Goal: Information Seeking & Learning: Find specific fact

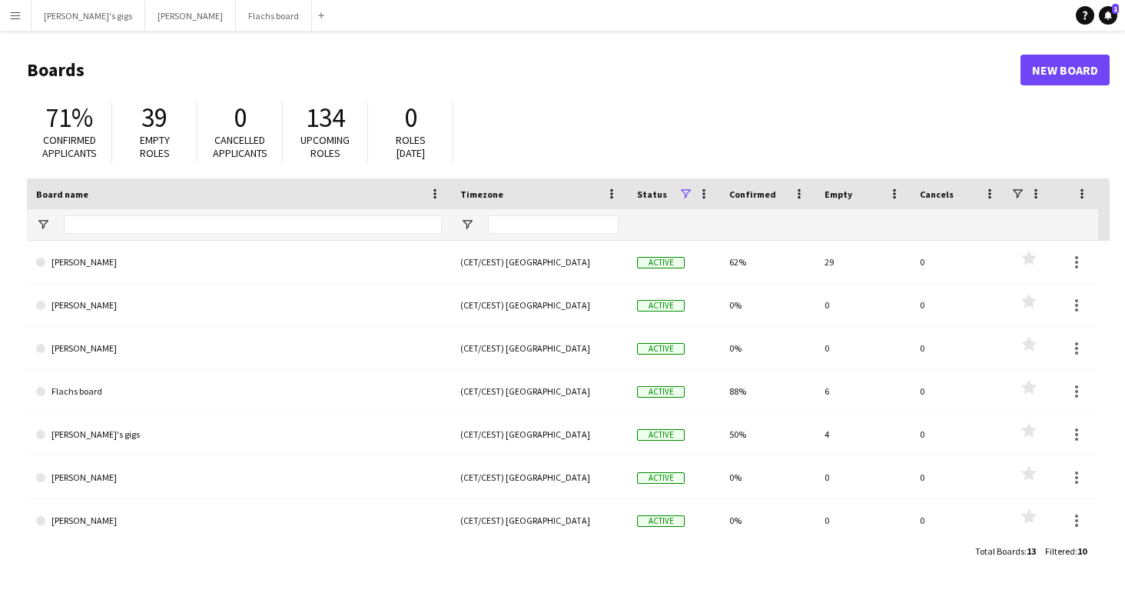
click at [38, 18] on button "[PERSON_NAME]'s gigs Close" at bounding box center [89, 16] width 114 height 30
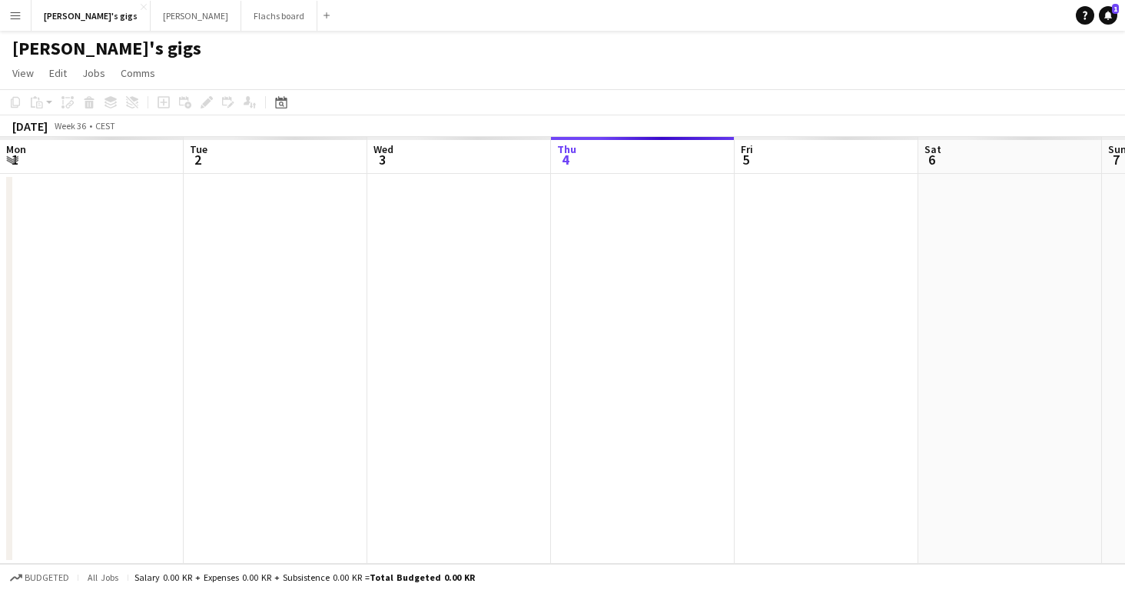
click at [23, 17] on button "Menu" at bounding box center [15, 15] width 31 height 31
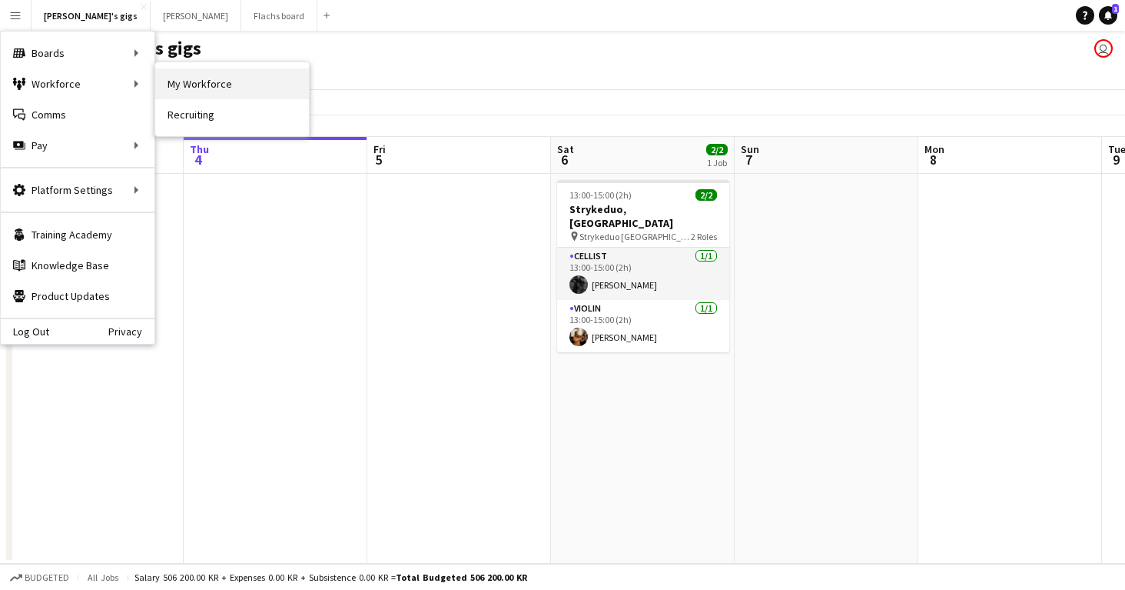
click at [258, 92] on link "My Workforce" at bounding box center [232, 83] width 154 height 31
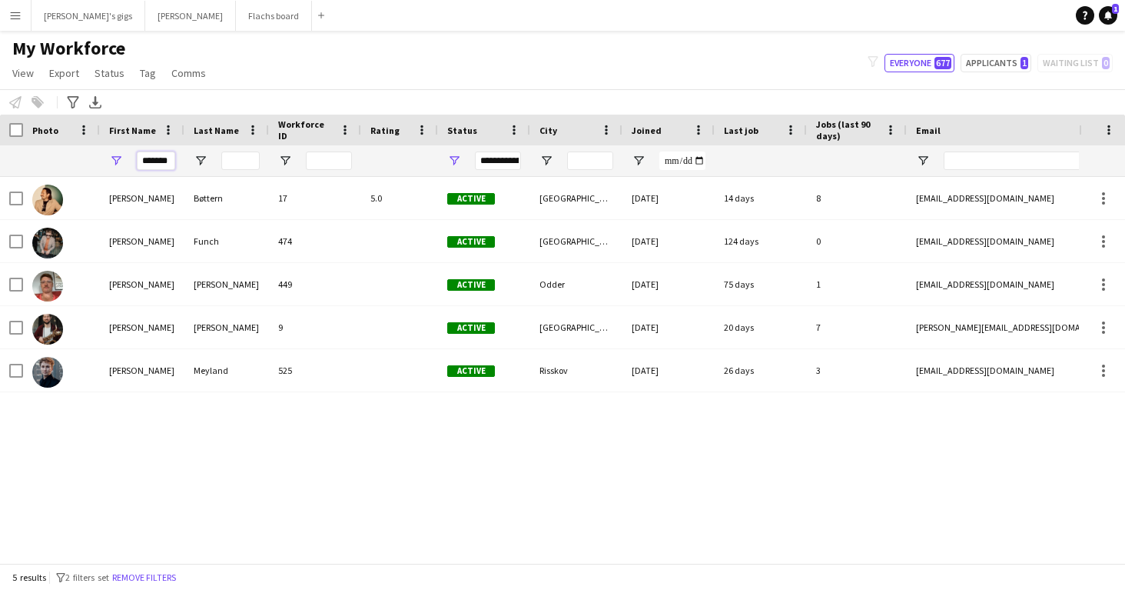
click at [145, 152] on input "*******" at bounding box center [156, 160] width 38 height 18
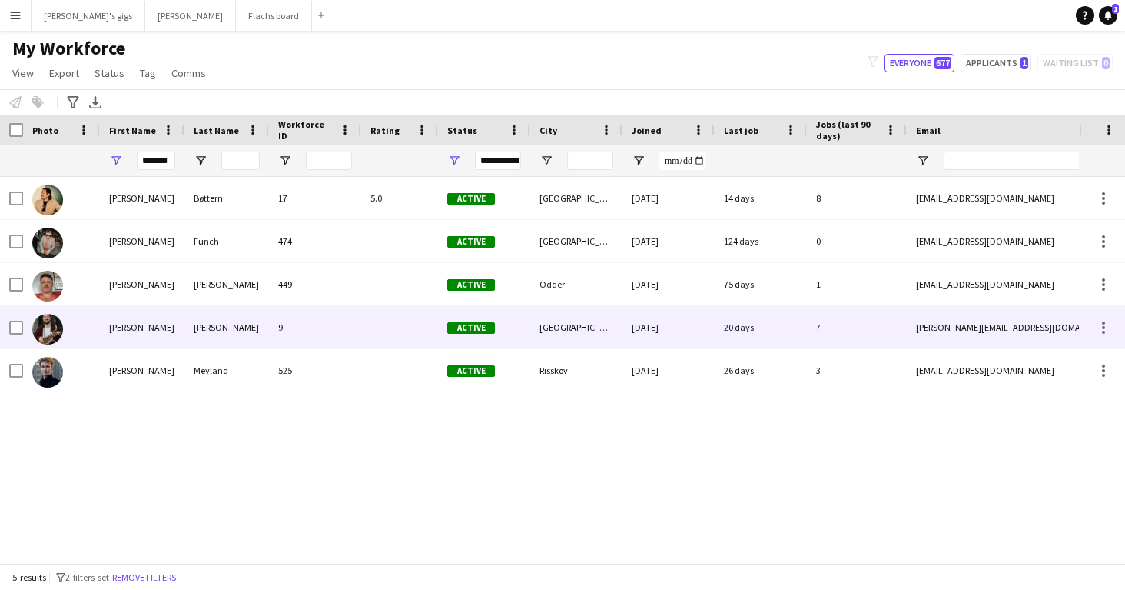
click at [123, 331] on div "[PERSON_NAME]" at bounding box center [142, 327] width 85 height 42
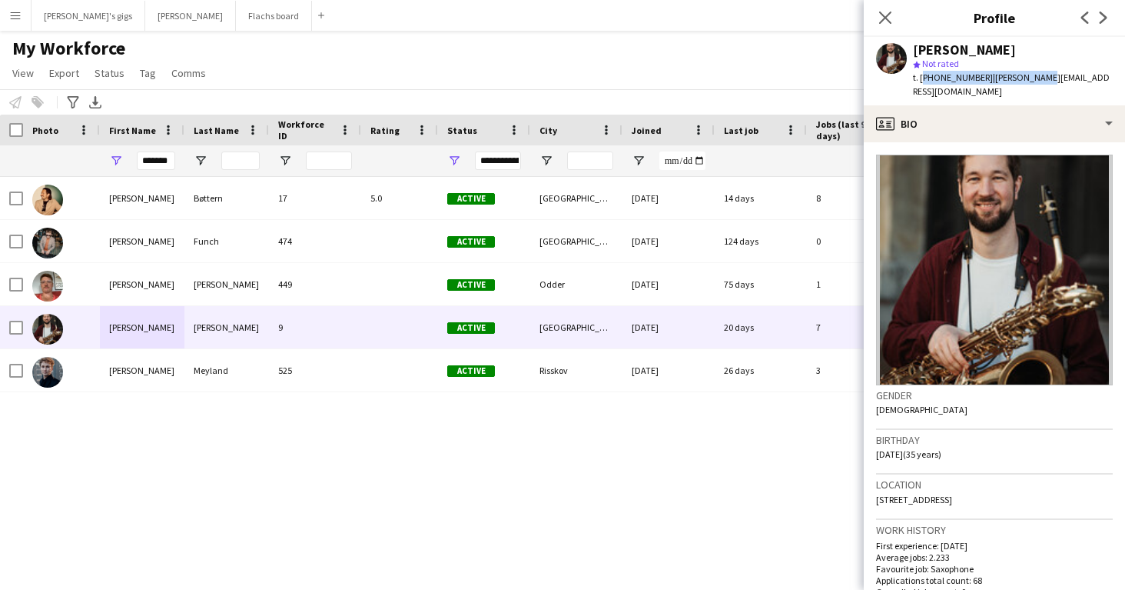
drag, startPoint x: 922, startPoint y: 78, endPoint x: 1025, endPoint y: 78, distance: 103.0
click at [1025, 78] on div "t. [PHONE_NUMBER] | [PERSON_NAME][EMAIL_ADDRESS][DOMAIN_NAME]" at bounding box center [1013, 85] width 200 height 28
click at [757, 86] on div "My Workforce View Views Default view New view Update view Delete view Edit name…" at bounding box center [562, 63] width 1125 height 52
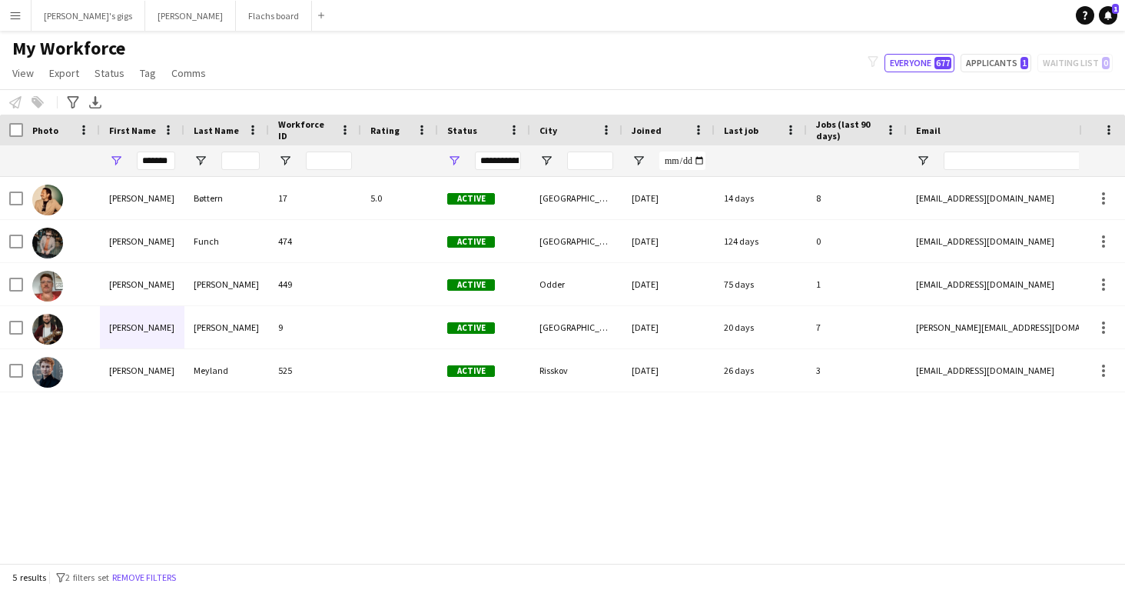
click at [373, 418] on div "[PERSON_NAME] 17 5.0 Active [GEOGRAPHIC_DATA] [DATE] 14 days 8 [EMAIL_ADDRESS][…" at bounding box center [539, 370] width 1079 height 386
click at [9, 18] on app-icon "Menu" at bounding box center [15, 15] width 12 height 12
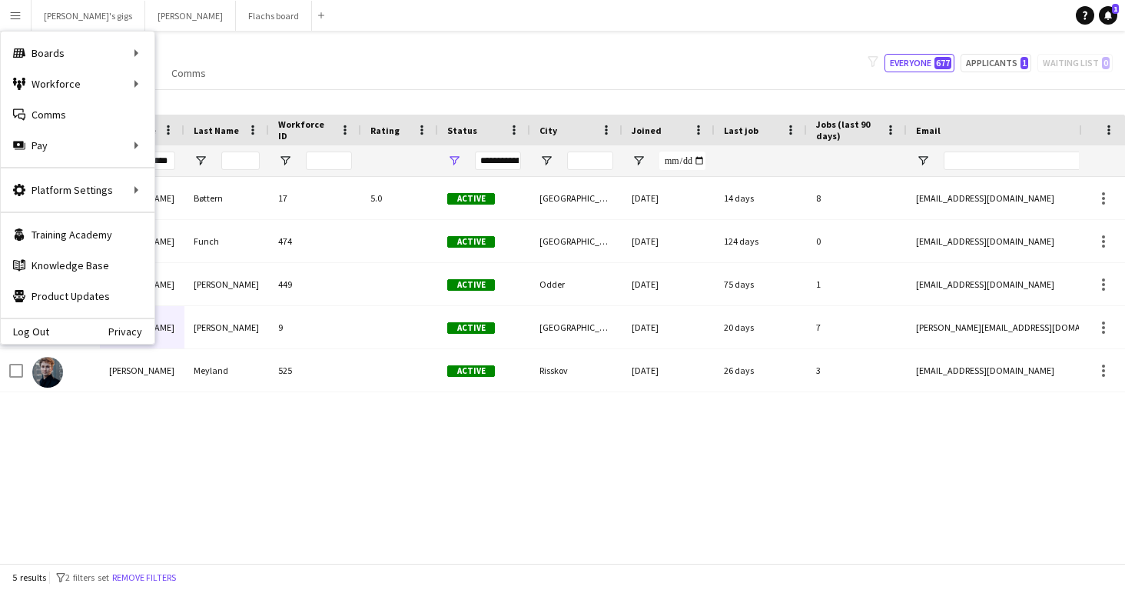
click at [358, 78] on div "My Workforce View Views Default view New view Update view Delete view Edit name…" at bounding box center [562, 63] width 1125 height 52
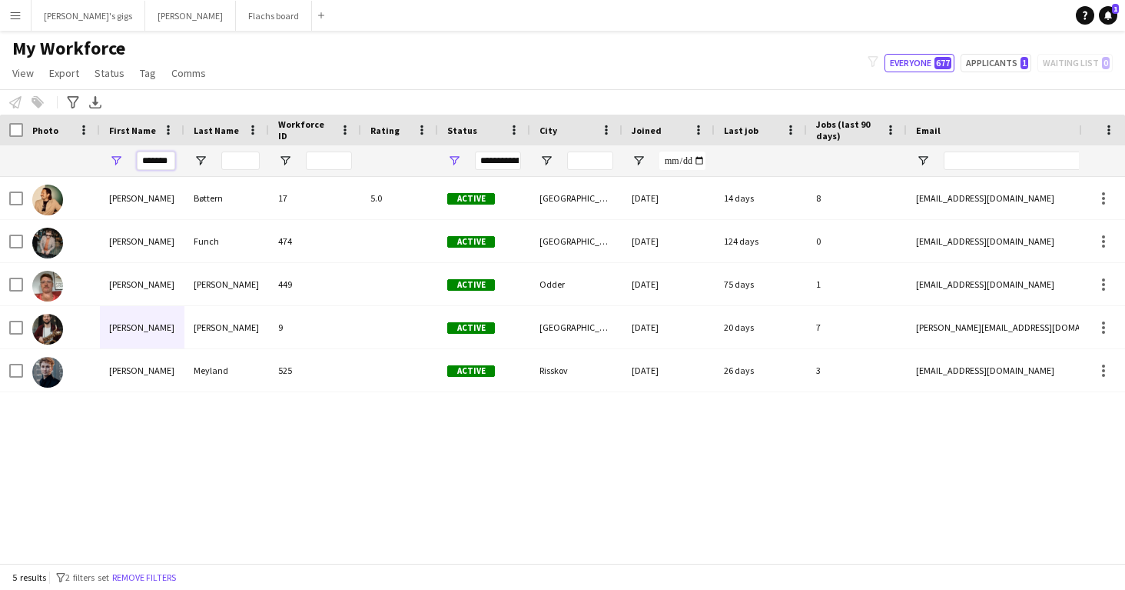
click at [165, 161] on input "*******" at bounding box center [156, 160] width 38 height 18
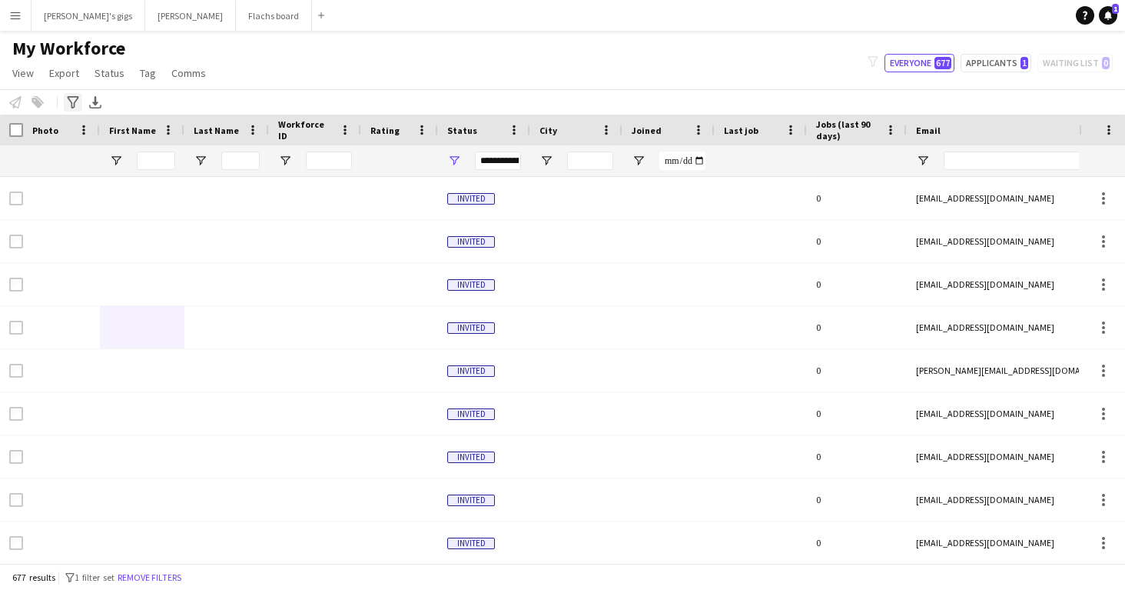
click at [71, 101] on icon "Advanced filters" at bounding box center [73, 102] width 12 height 12
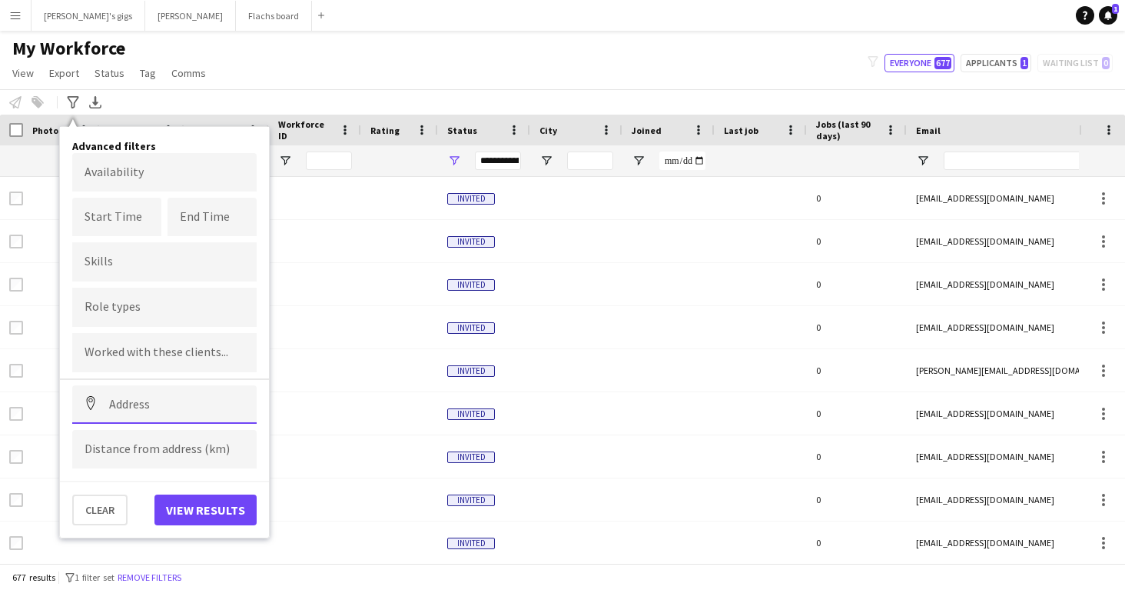
click at [157, 407] on input at bounding box center [164, 404] width 184 height 38
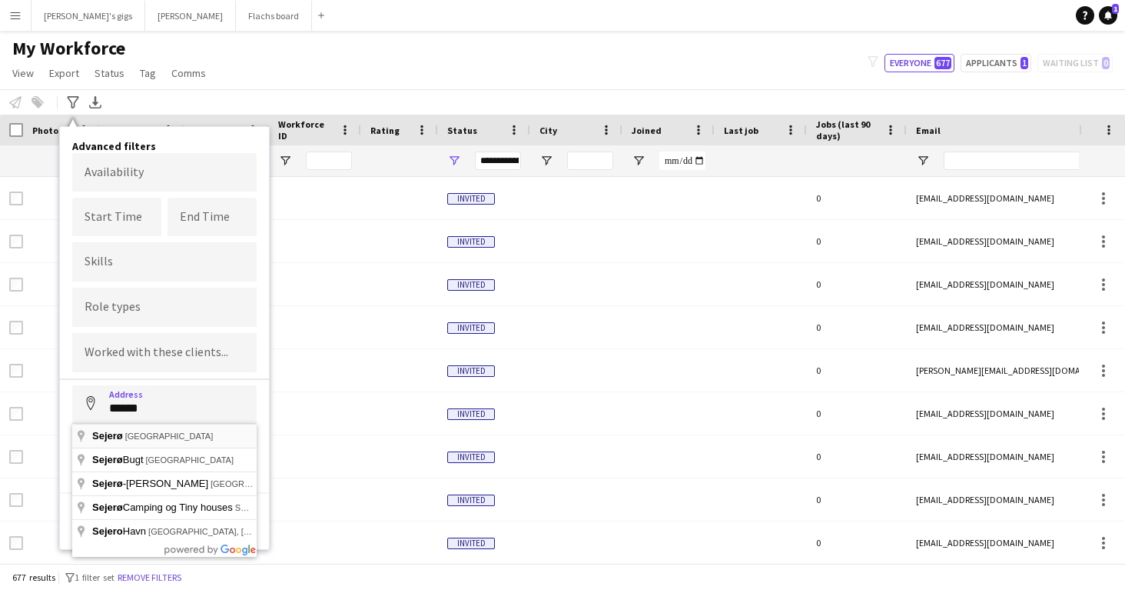
type input "**********"
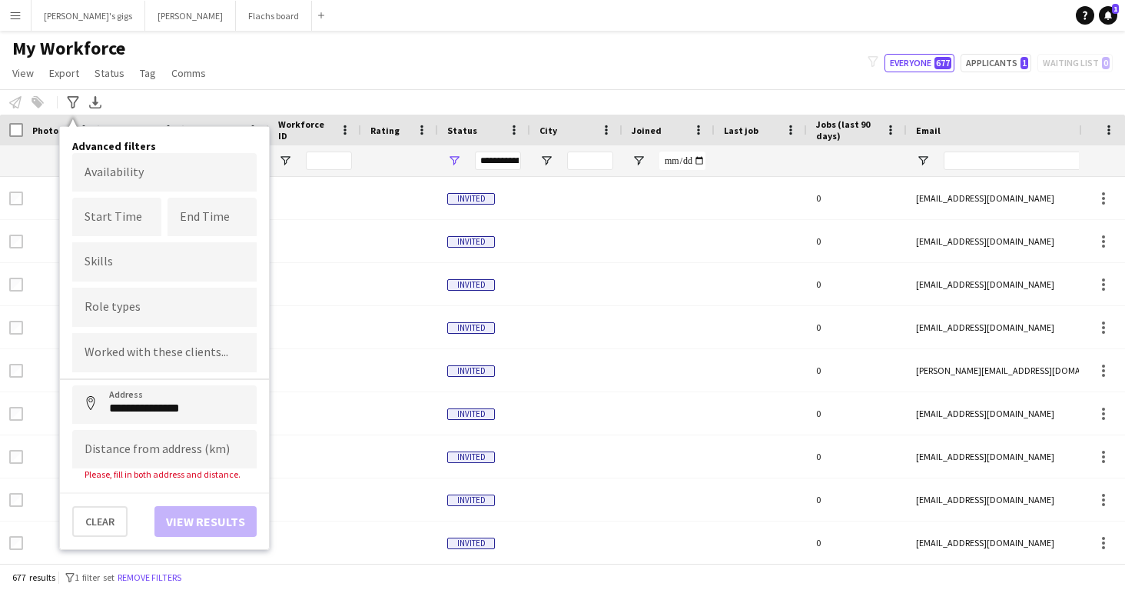
click at [111, 308] on input "Type to search role types..." at bounding box center [165, 308] width 160 height 14
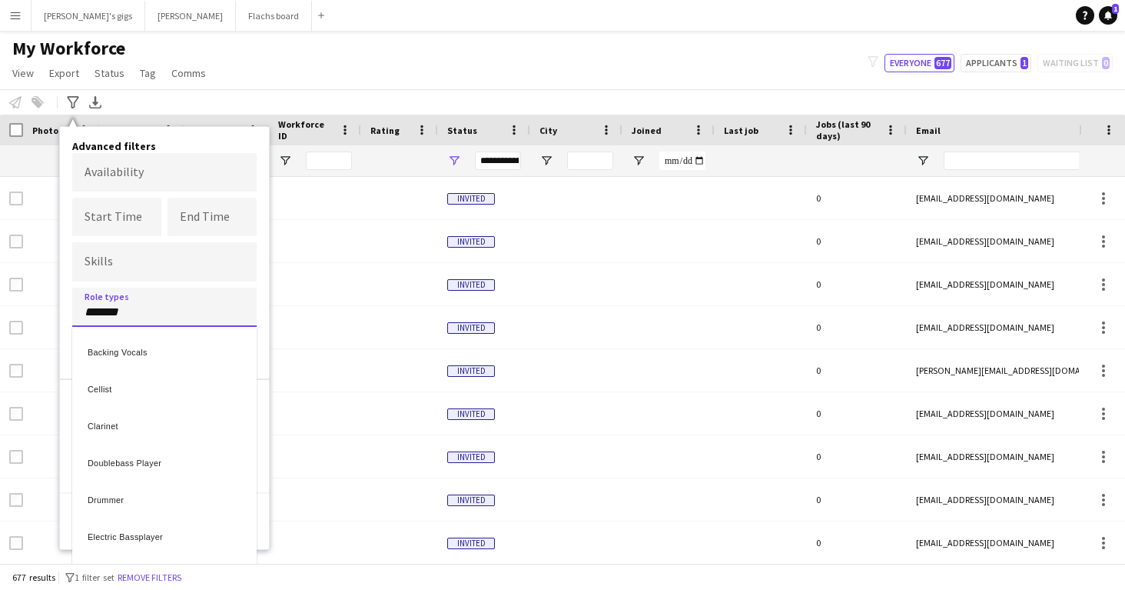
type input "*******"
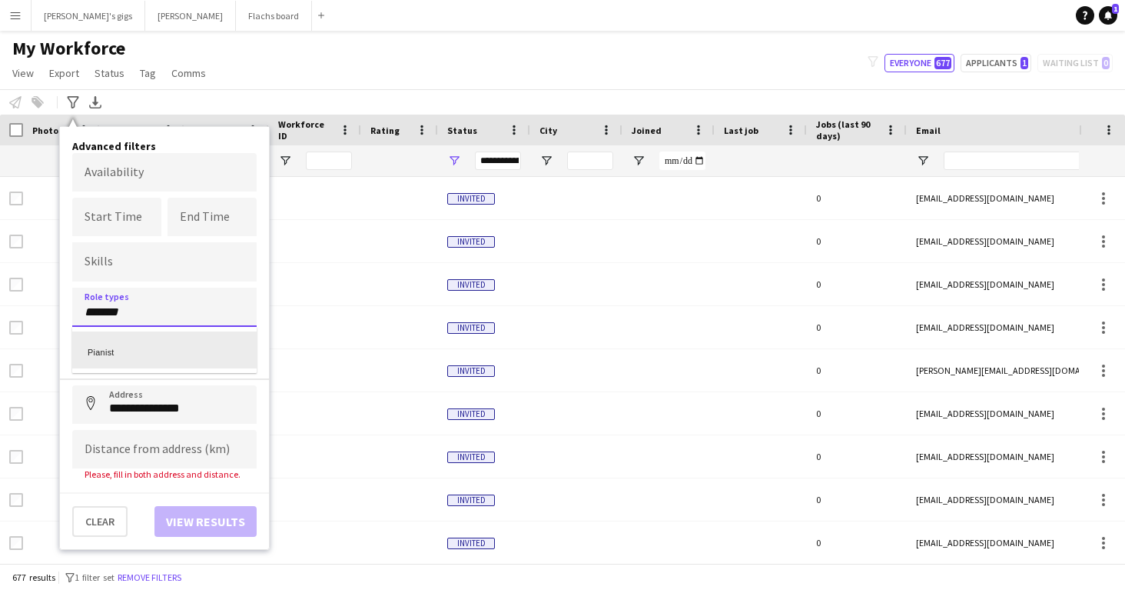
click at [93, 340] on div "Pianist" at bounding box center [164, 349] width 184 height 37
click at [152, 452] on input at bounding box center [164, 449] width 184 height 38
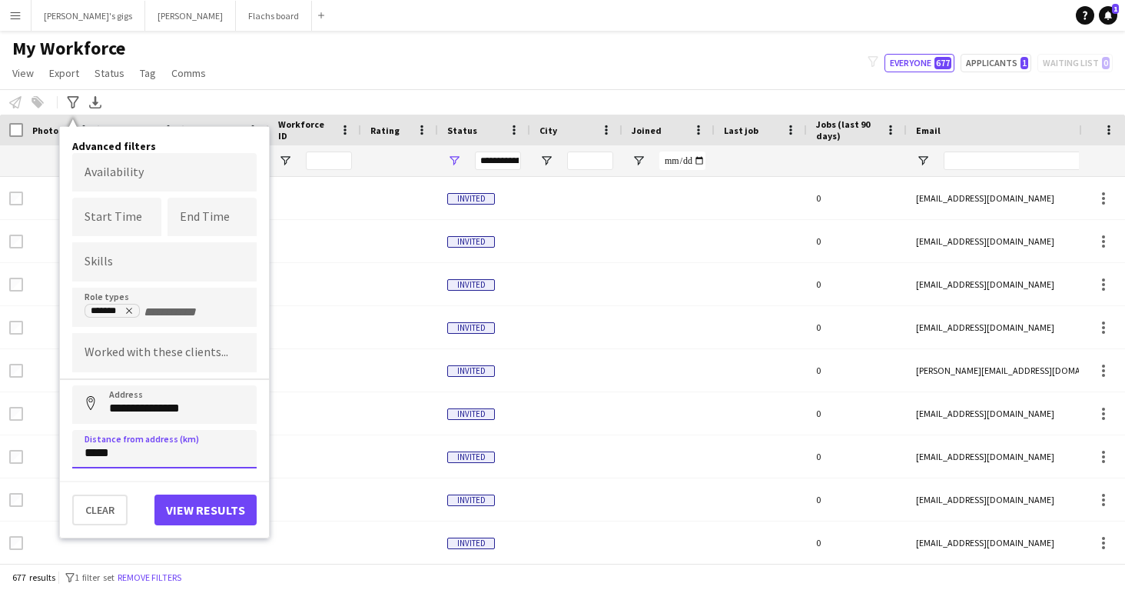
type input "******"
click button "Address" at bounding box center [90, 403] width 37 height 37
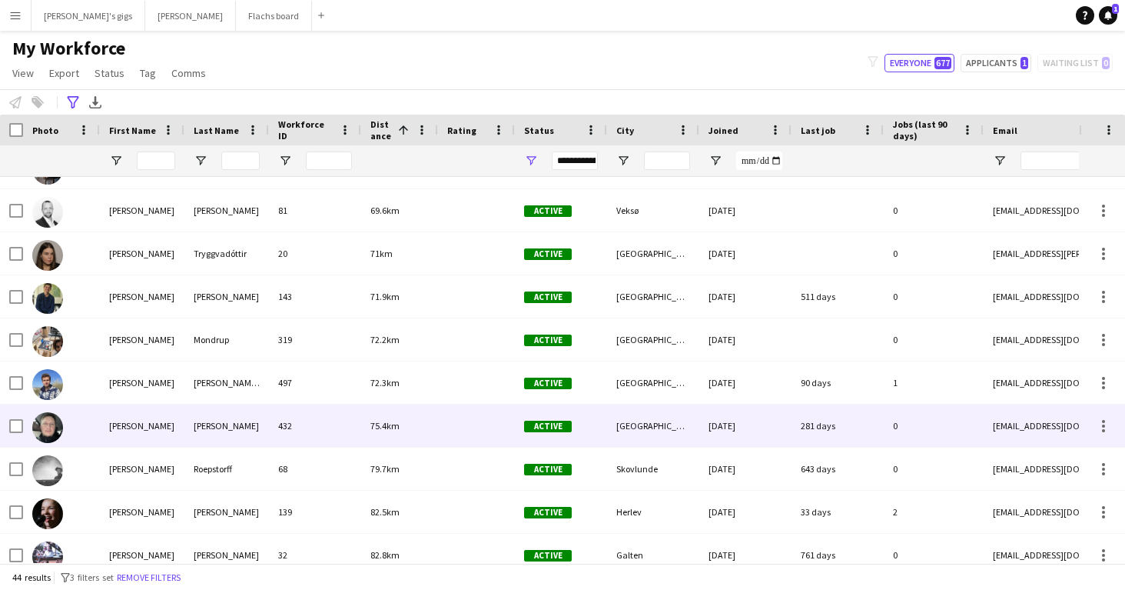
scroll to position [290, 0]
click at [168, 443] on div "[PERSON_NAME]" at bounding box center [142, 425] width 85 height 42
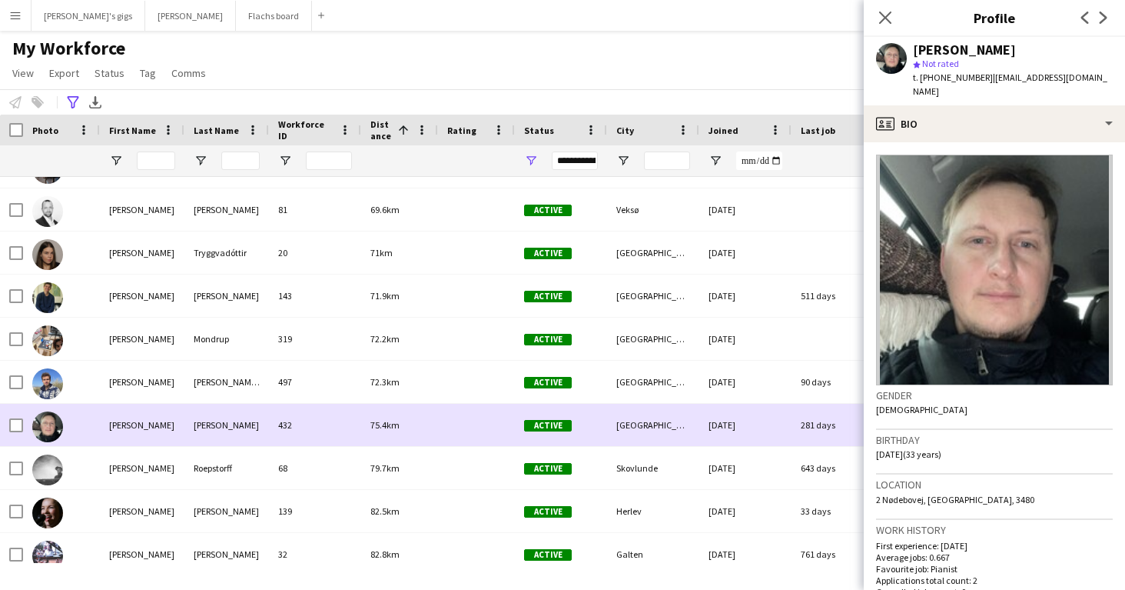
click at [168, 443] on div "[PERSON_NAME]" at bounding box center [142, 425] width 85 height 42
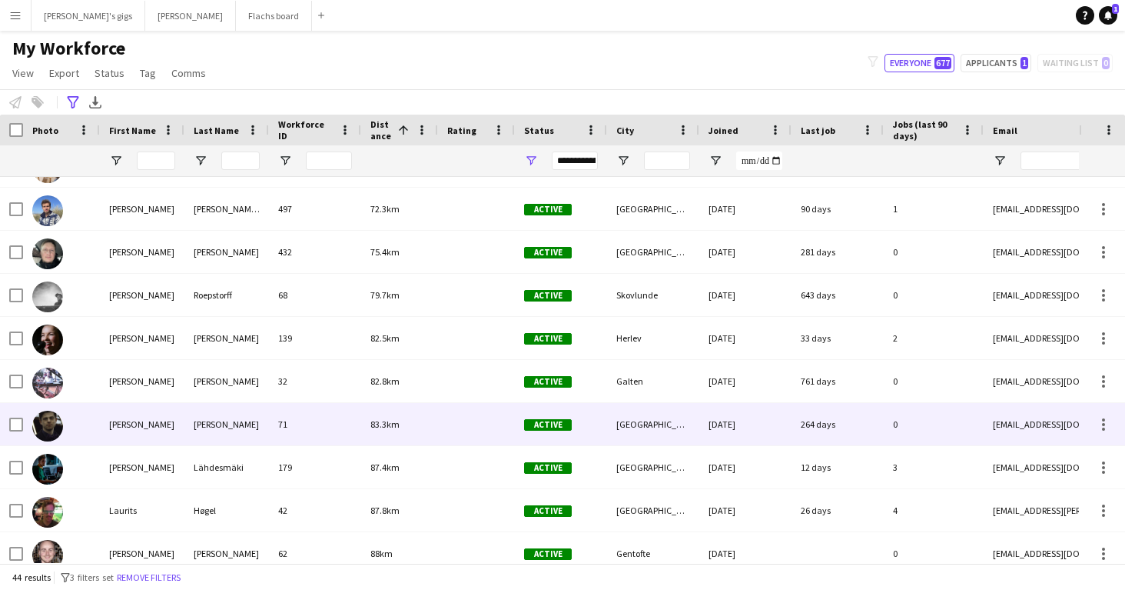
scroll to position [0, 0]
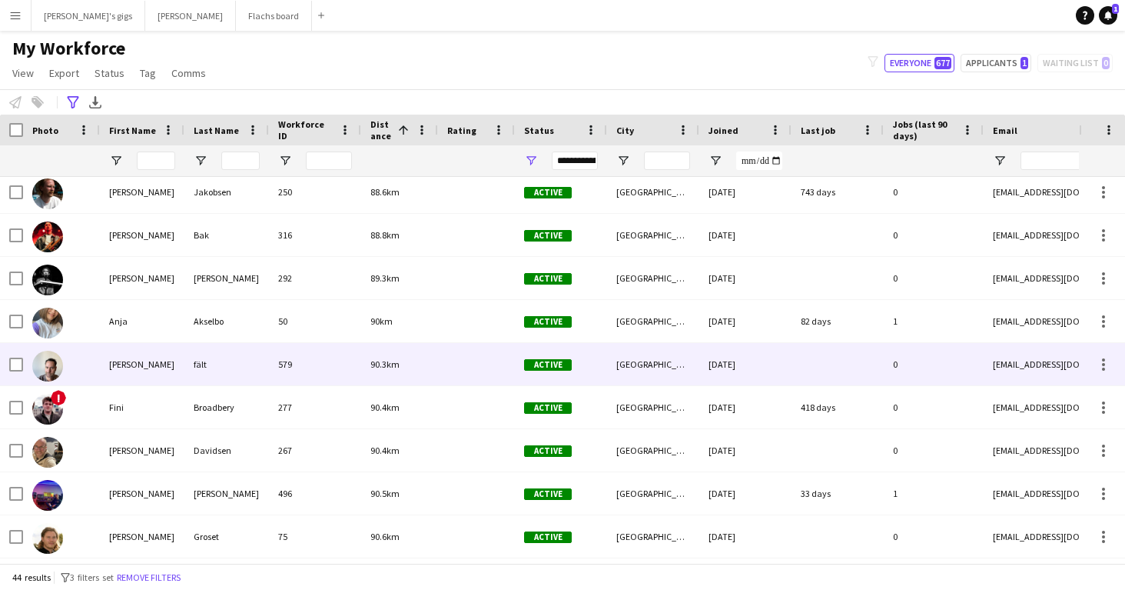
click at [135, 384] on div "[PERSON_NAME]" at bounding box center [142, 364] width 85 height 42
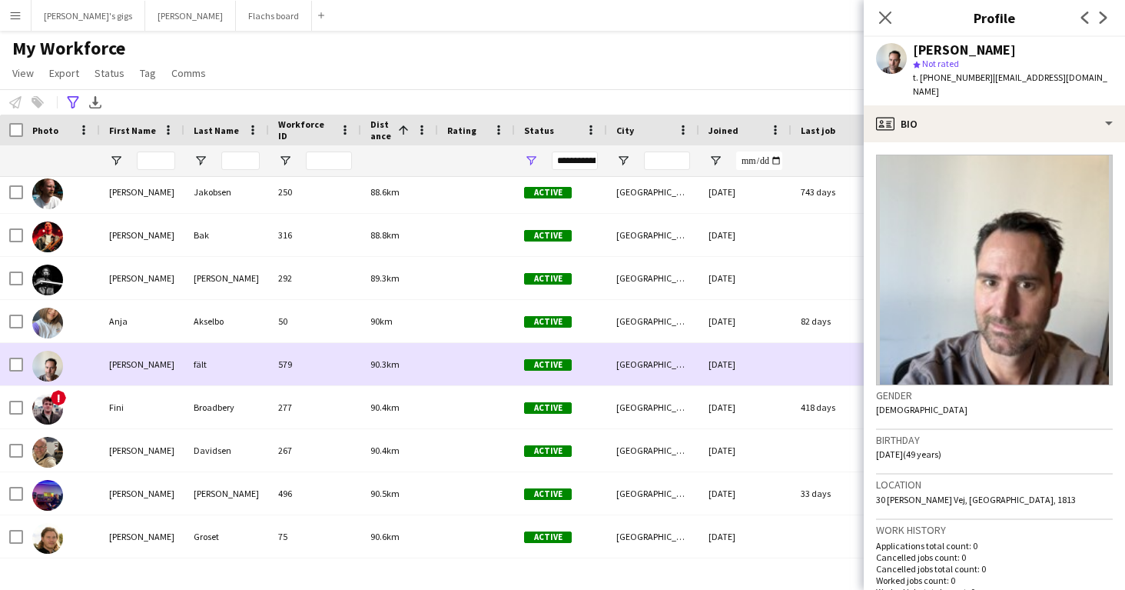
click at [135, 384] on div "[PERSON_NAME]" at bounding box center [142, 364] width 85 height 42
